Goal: Task Accomplishment & Management: Use online tool/utility

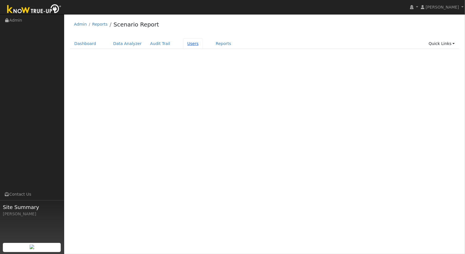
click at [188, 44] on link "Users" at bounding box center [193, 43] width 20 height 11
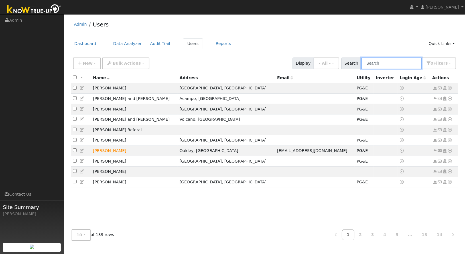
click at [378, 60] on input "text" at bounding box center [391, 64] width 60 height 12
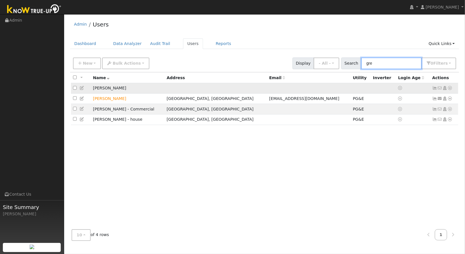
type input "gre"
click at [450, 91] on link at bounding box center [450, 88] width 5 height 6
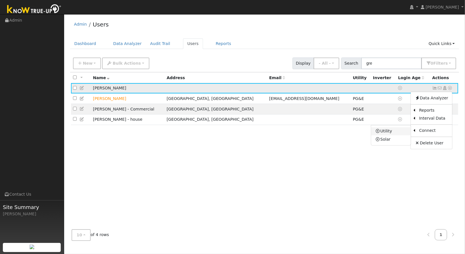
click at [401, 132] on link "Utility" at bounding box center [391, 131] width 40 height 8
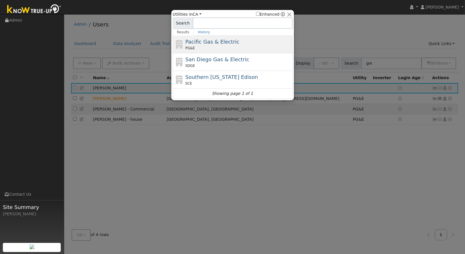
click at [206, 44] on span "Pacific Gas & Electric" at bounding box center [212, 42] width 54 height 6
